Goal: Navigation & Orientation: Find specific page/section

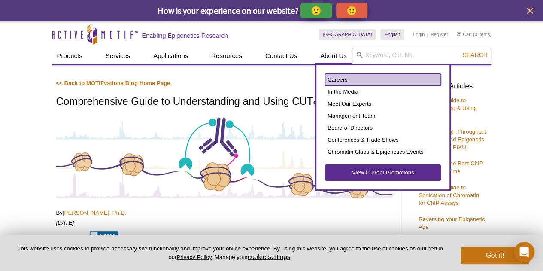
click at [340, 80] on link "Careers" at bounding box center [383, 80] width 116 height 12
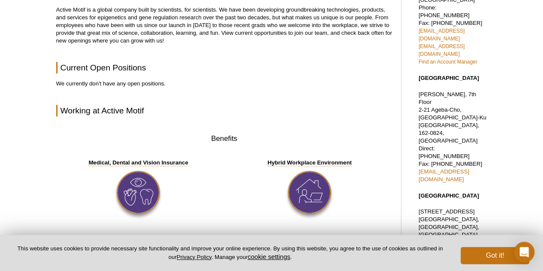
scroll to position [293, 0]
